Goal: Find specific page/section: Find specific page/section

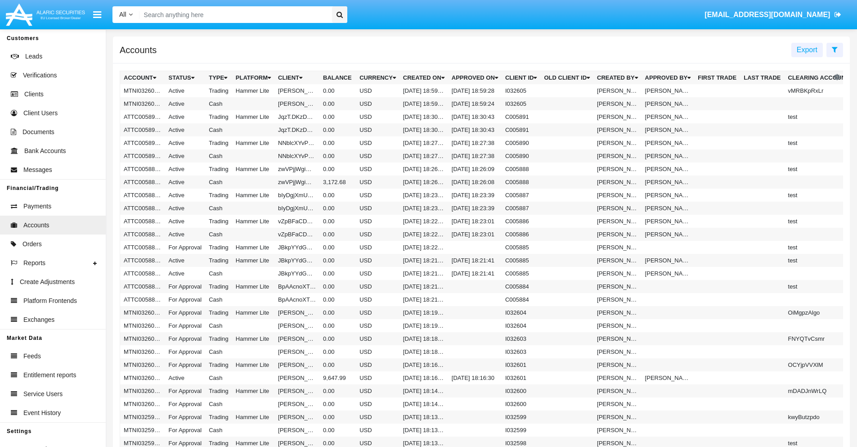
click at [807, 49] on span "Export" at bounding box center [807, 50] width 21 height 8
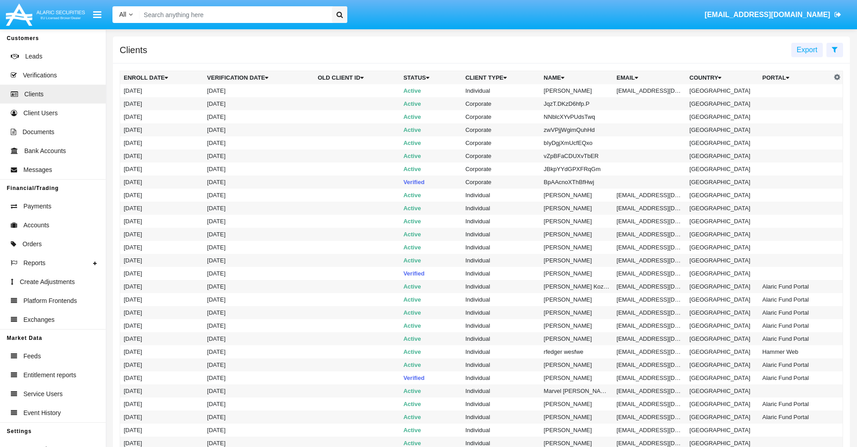
click at [807, 49] on span "Export" at bounding box center [807, 50] width 21 height 8
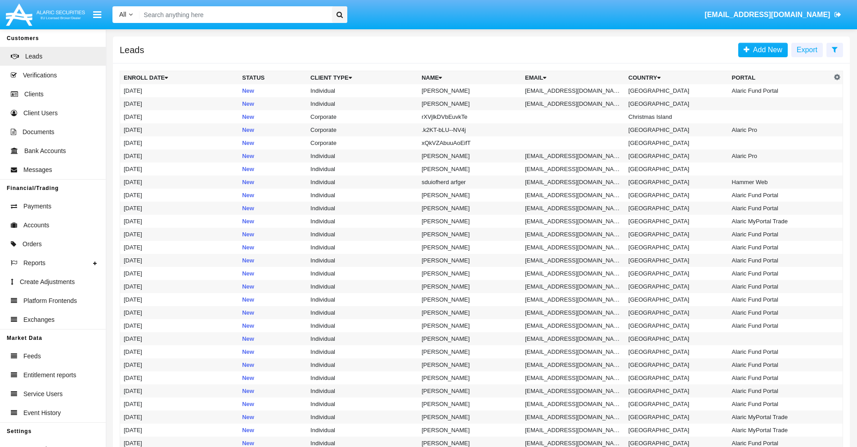
click at [807, 49] on span "Export" at bounding box center [807, 50] width 21 height 8
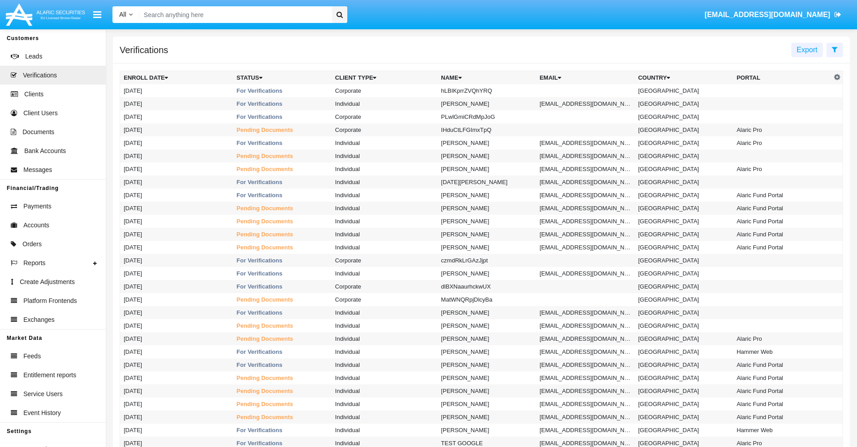
click at [807, 49] on span "Export" at bounding box center [807, 50] width 21 height 8
